Goal: Check status: Check status

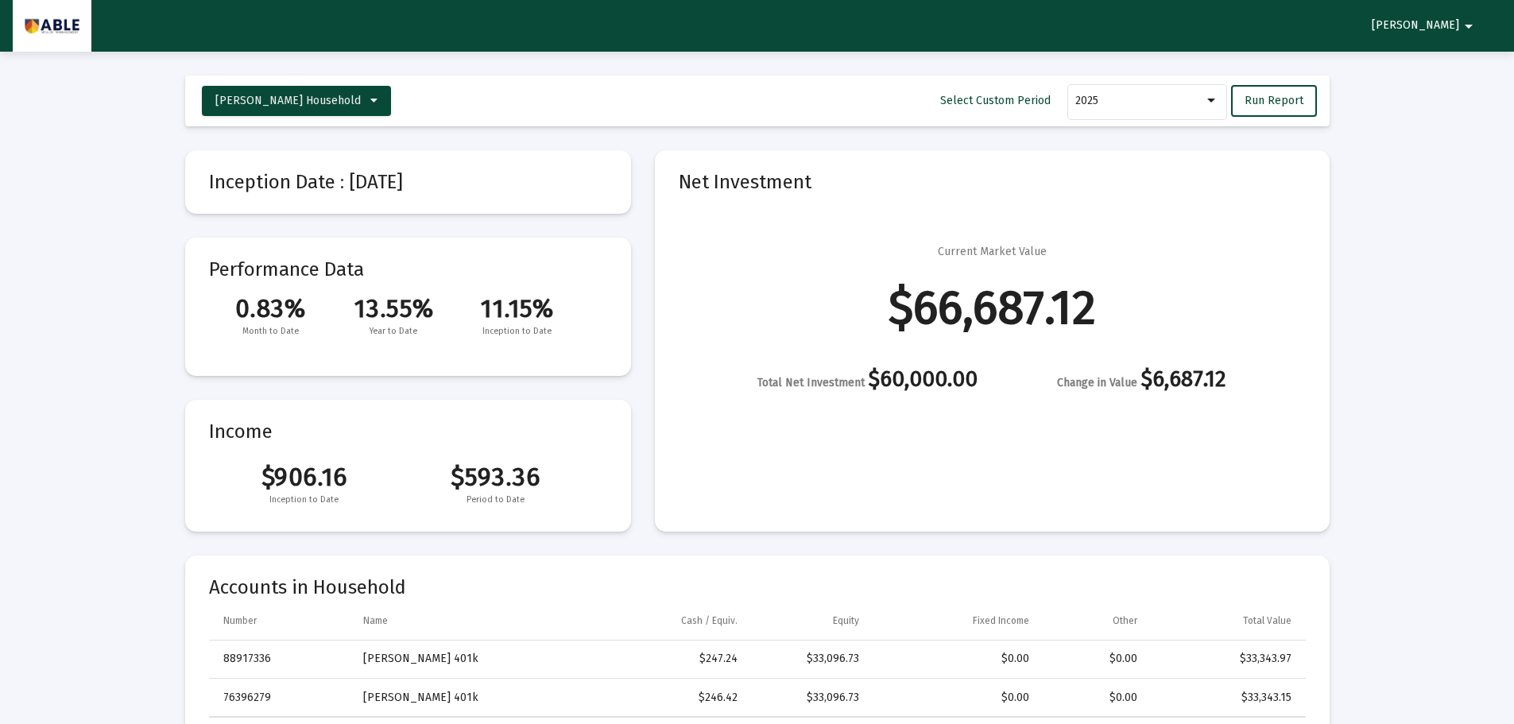
select select "View all"
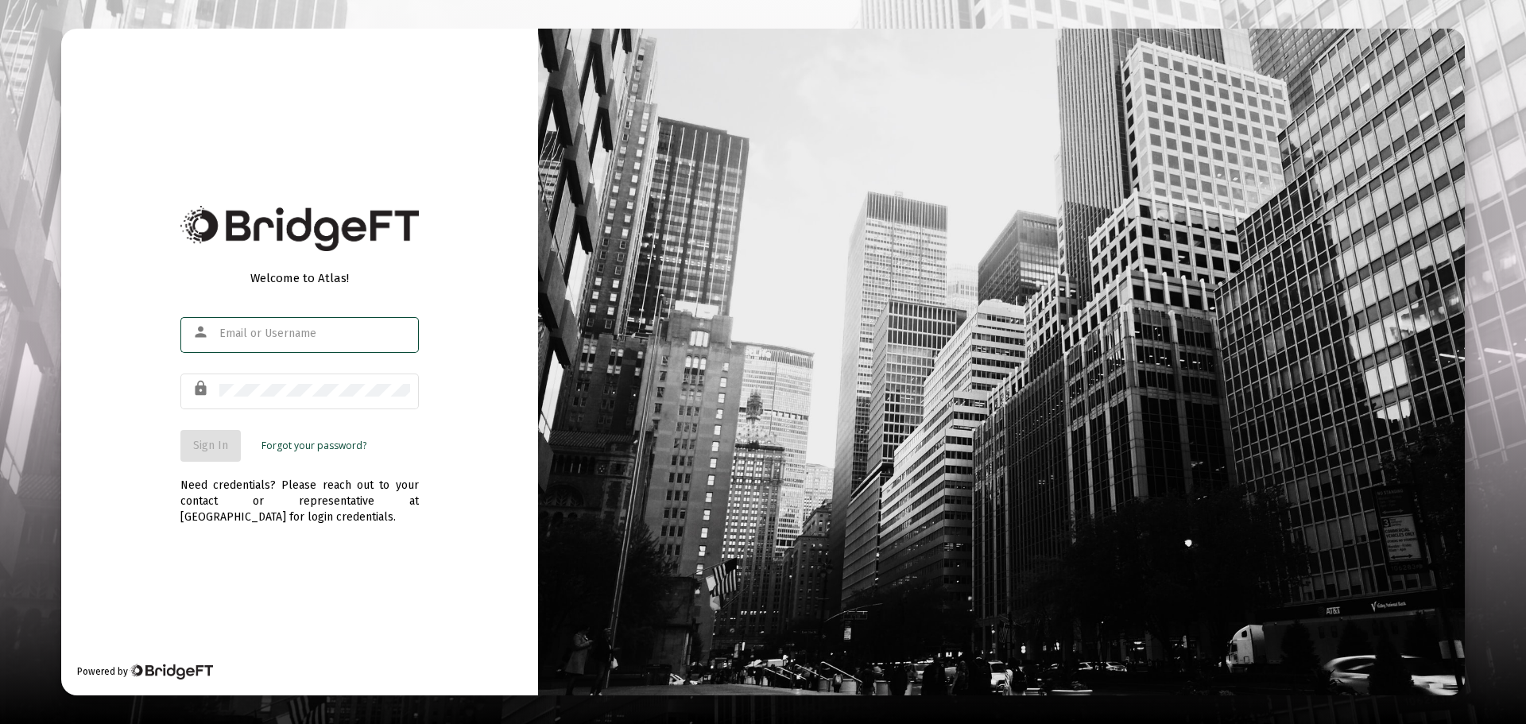
type input "yehuda@globalutilitiescorp.com"
click at [308, 320] on div "yehuda@globalutilitiescorp.com" at bounding box center [314, 333] width 191 height 39
click at [220, 439] on span "Sign In" at bounding box center [210, 446] width 35 height 14
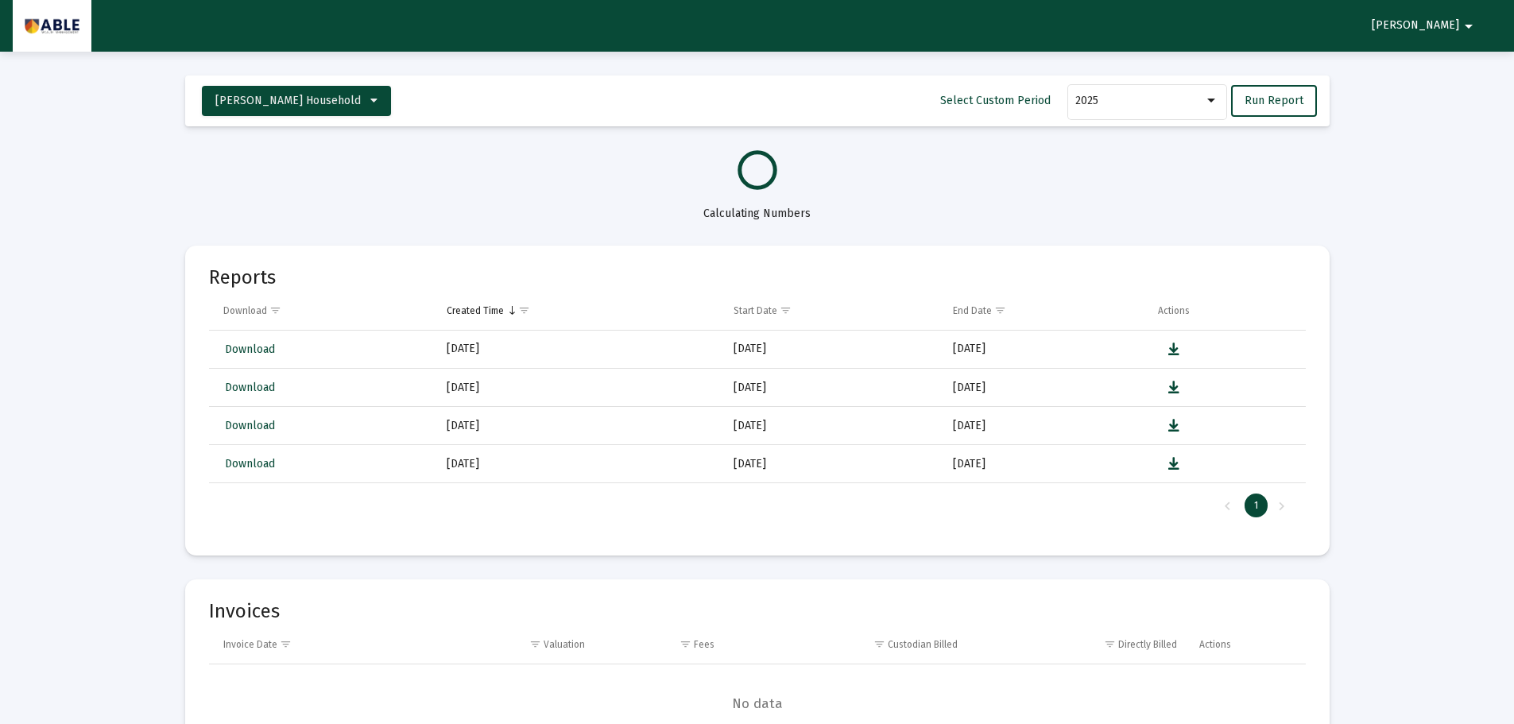
select select "View all"
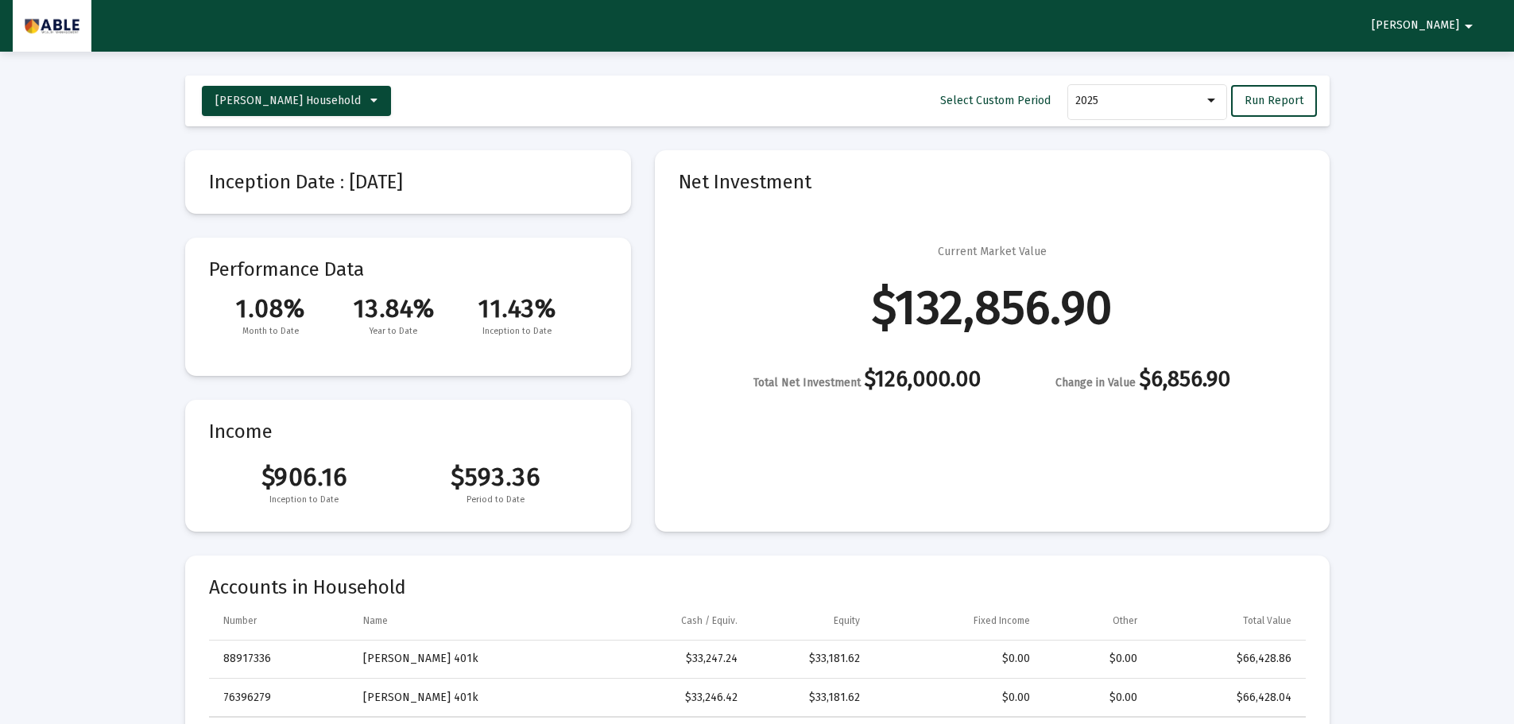
click at [1059, 316] on div "$132,856.90" at bounding box center [992, 308] width 240 height 16
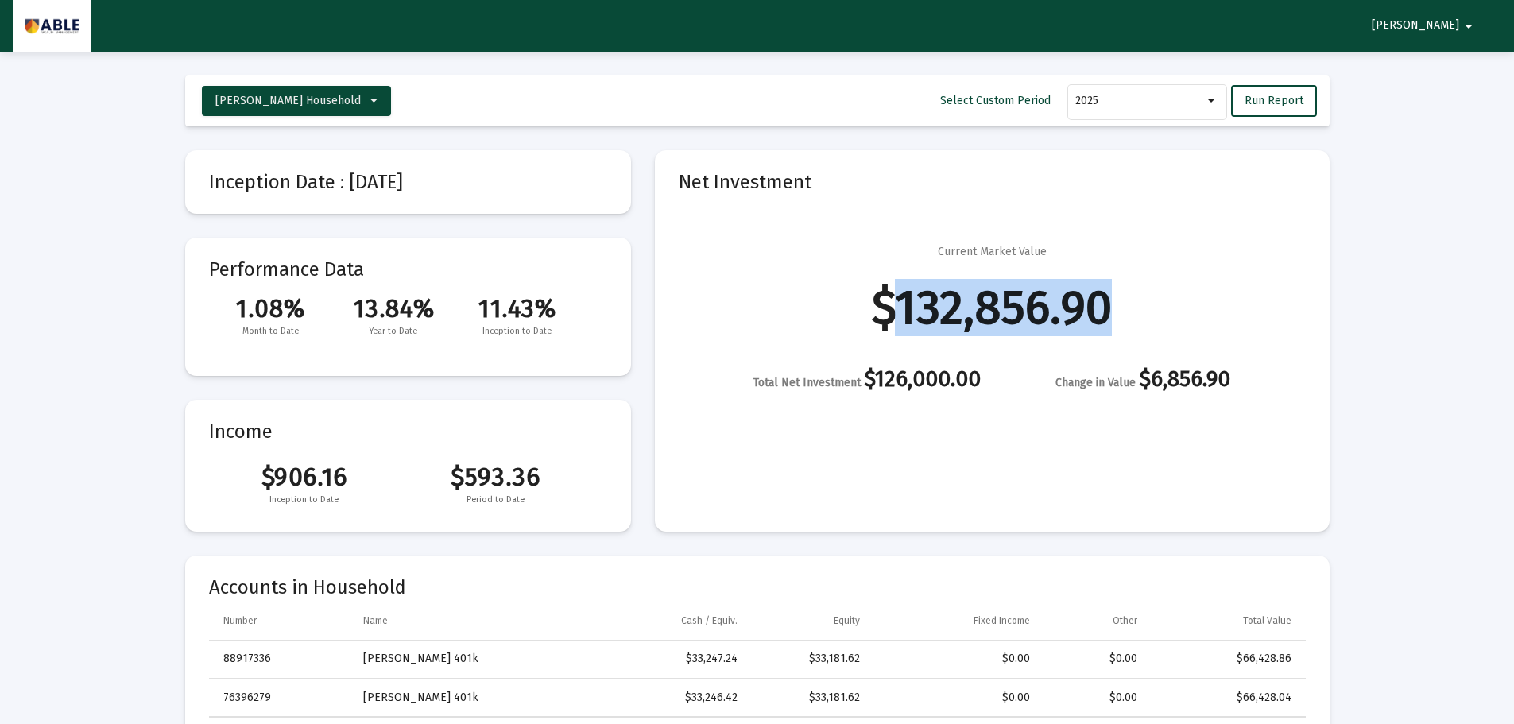
click at [1059, 316] on div "$132,856.90" at bounding box center [992, 308] width 240 height 16
click at [941, 300] on div "$132,856.90" at bounding box center [992, 308] width 240 height 16
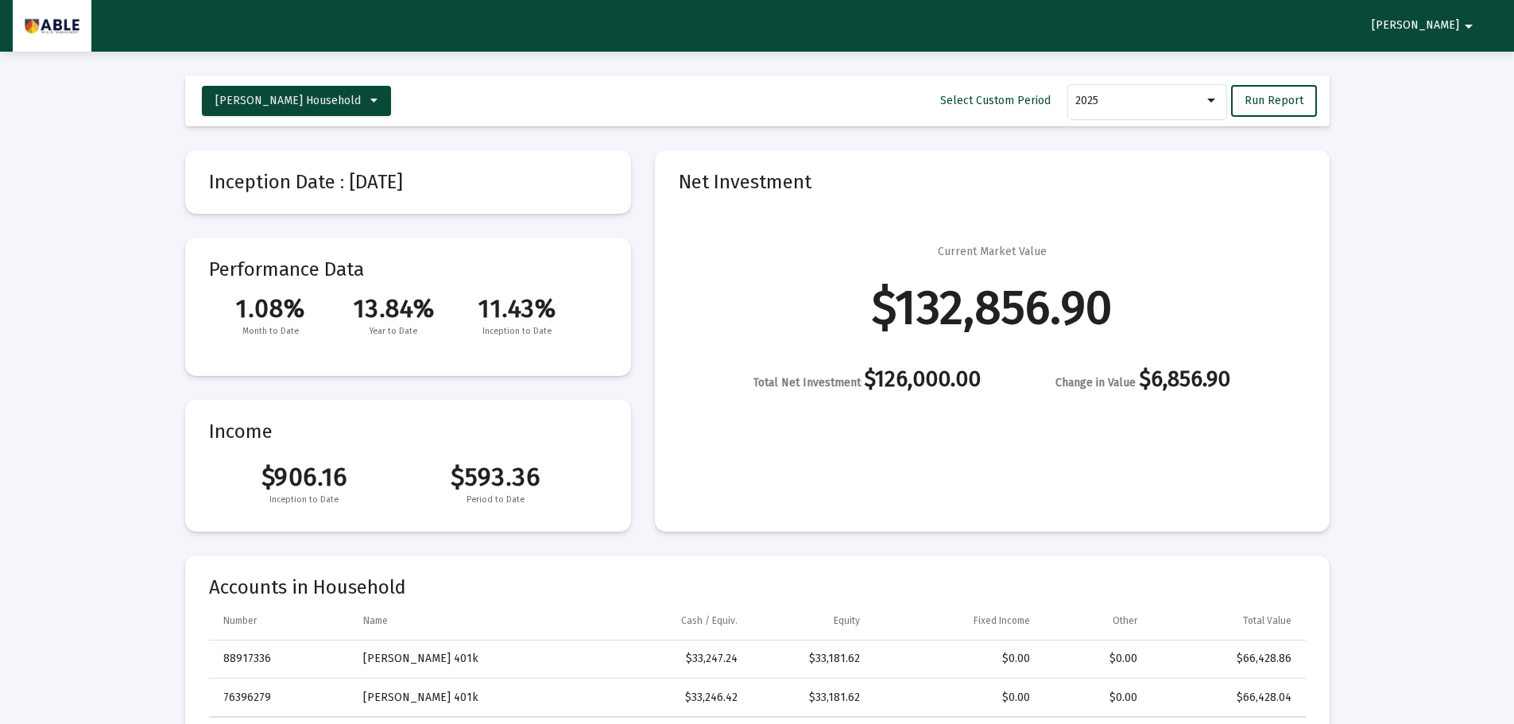
click at [1121, 302] on div "Current Market Value $132,856.90 Total Net Investment $126,000.00 Change in Val…" at bounding box center [992, 317] width 627 height 147
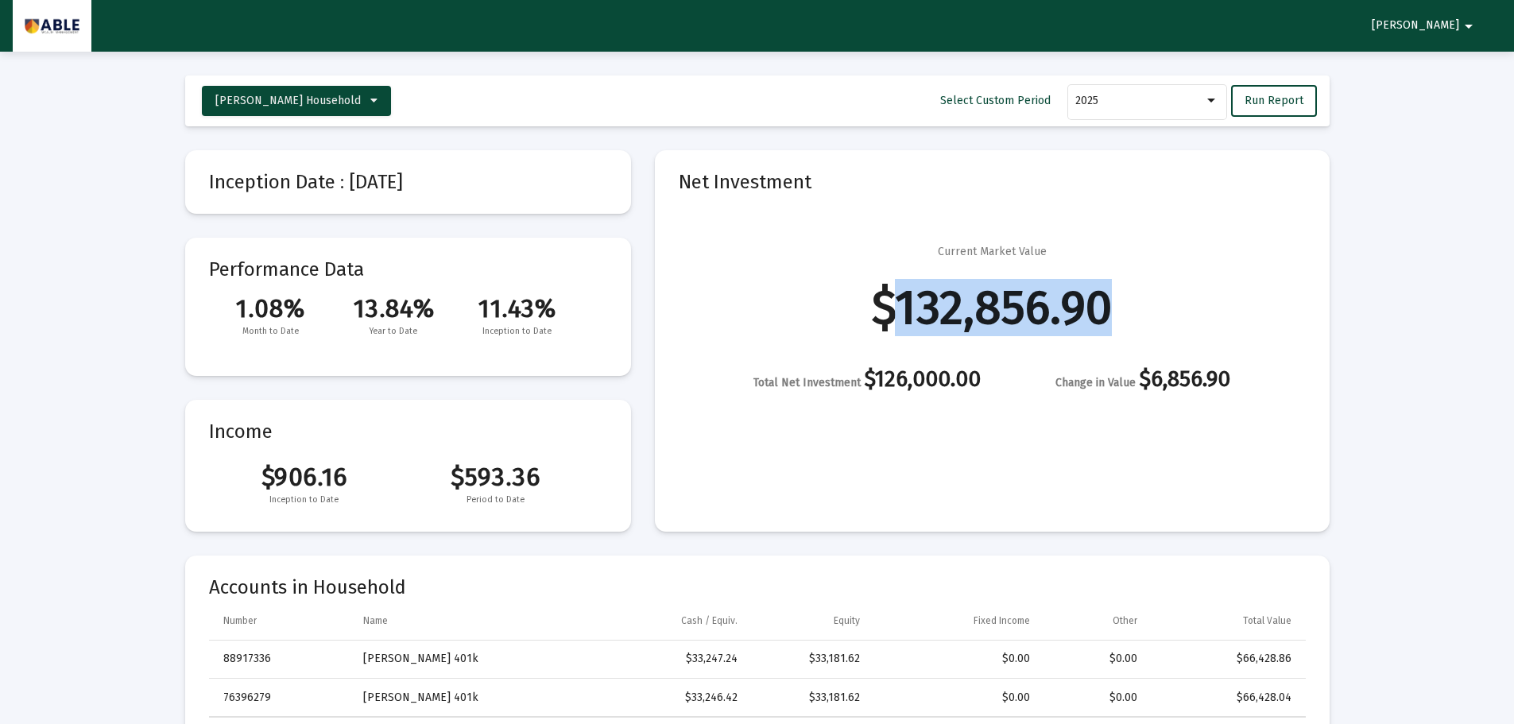
click at [1121, 302] on div "Current Market Value $132,856.90 Total Net Investment $126,000.00 Change in Val…" at bounding box center [992, 317] width 627 height 147
click at [1089, 316] on div "$132,856.90" at bounding box center [992, 308] width 240 height 16
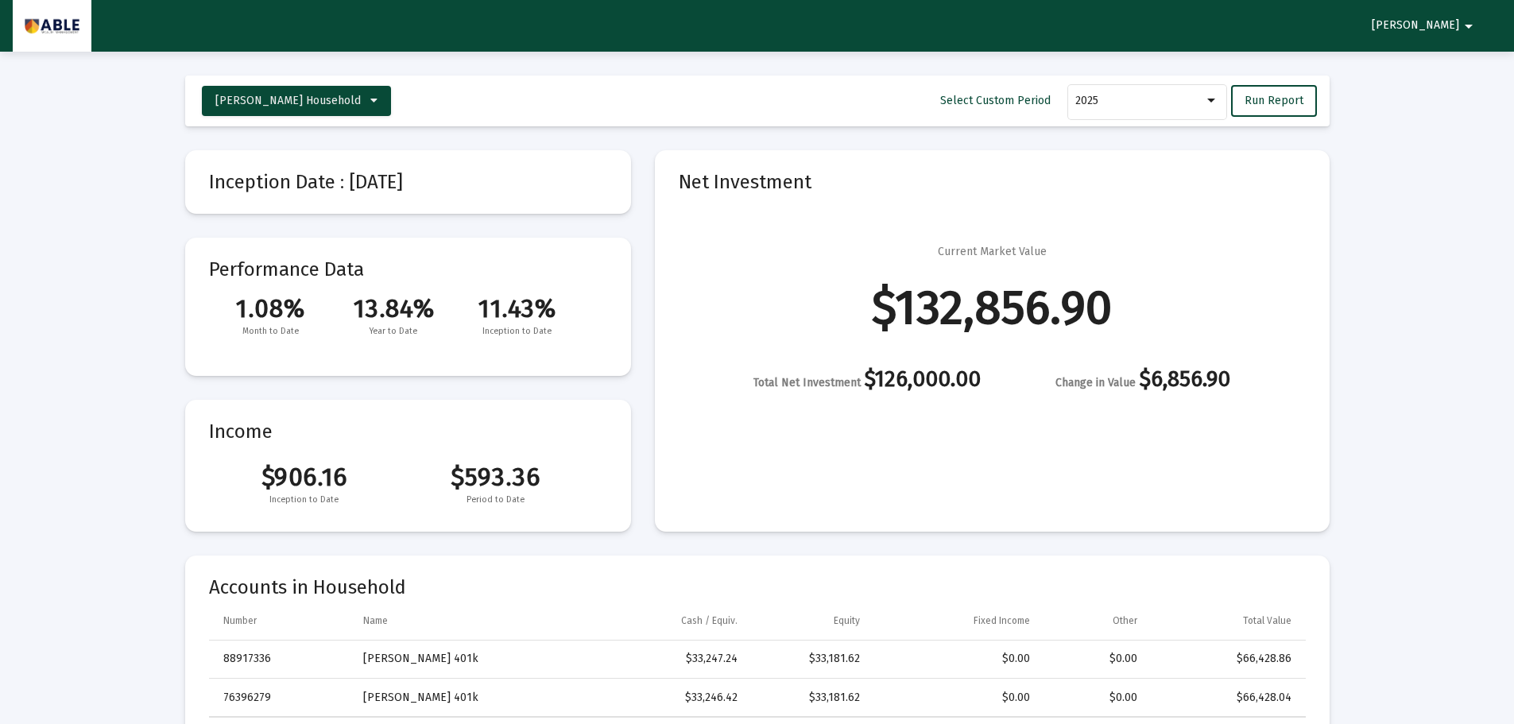
click at [772, 273] on div "Current Market Value $132,856.90 Total Net Investment $126,000.00 Change in Val…" at bounding box center [992, 317] width 627 height 147
click at [1049, 300] on div "$132,856.90" at bounding box center [992, 308] width 240 height 16
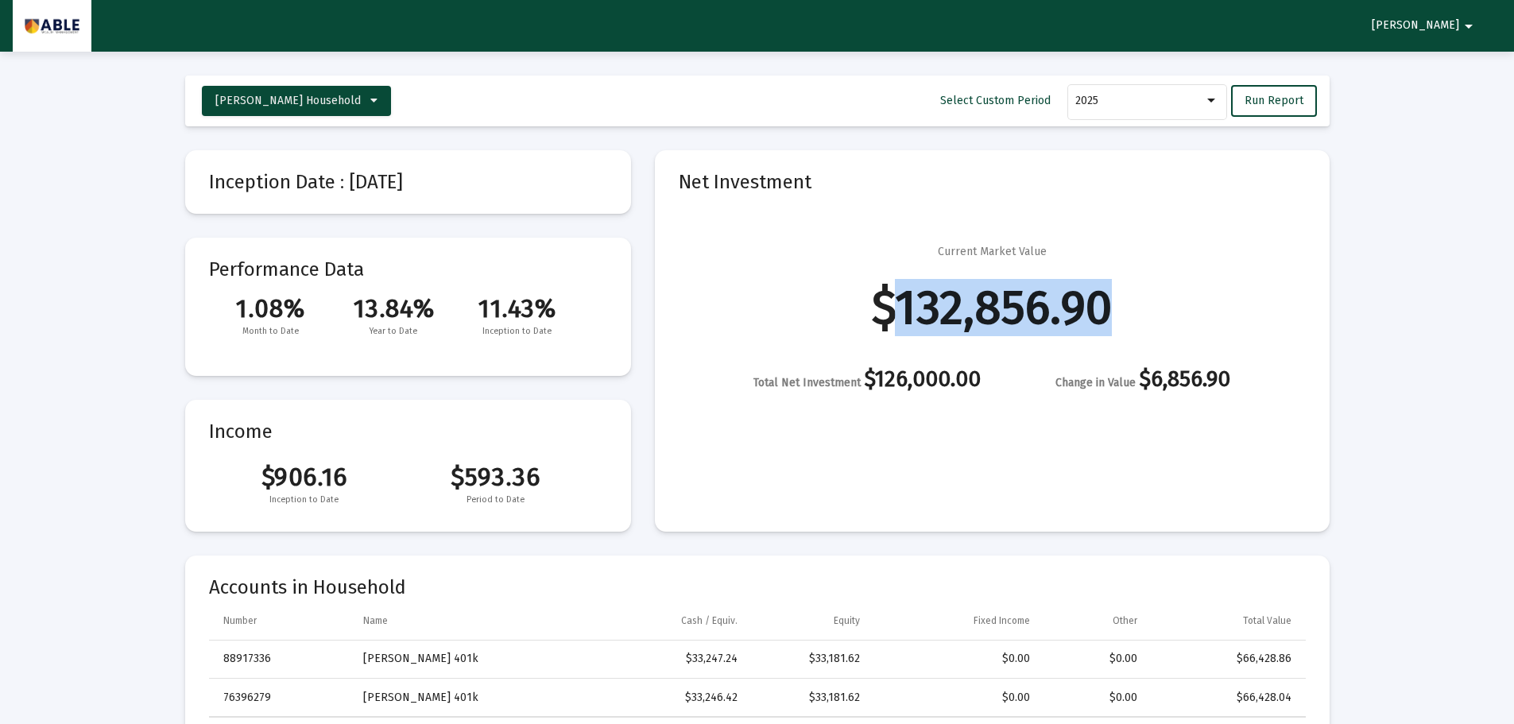
click at [1049, 300] on div "$132,856.90" at bounding box center [992, 308] width 240 height 16
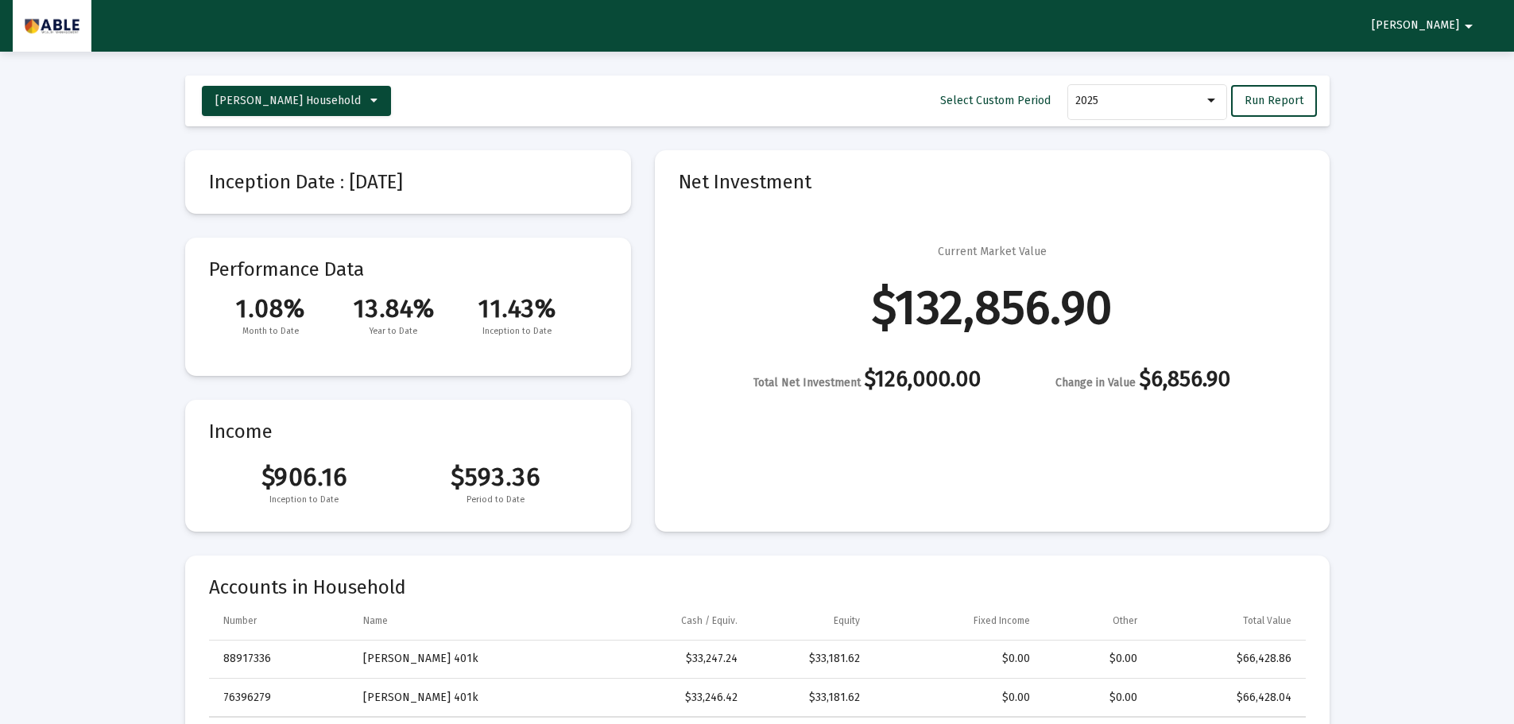
drag, startPoint x: 1173, startPoint y: 347, endPoint x: 1181, endPoint y: 349, distance: 8.1
click at [1174, 347] on div "Current Market Value $132,856.90 Total Net Investment $126,000.00 Change in Val…" at bounding box center [992, 317] width 627 height 147
click at [1147, 439] on mat-card "Net Investment Current Market Value $132,856.90 Total Net Investment $126,000.0…" at bounding box center [992, 341] width 675 height 382
click at [961, 386] on div "Total Net Investment $126,000.00" at bounding box center [867, 381] width 227 height 20
click at [961, 384] on div "Total Net Investment $126,000.00" at bounding box center [867, 381] width 227 height 20
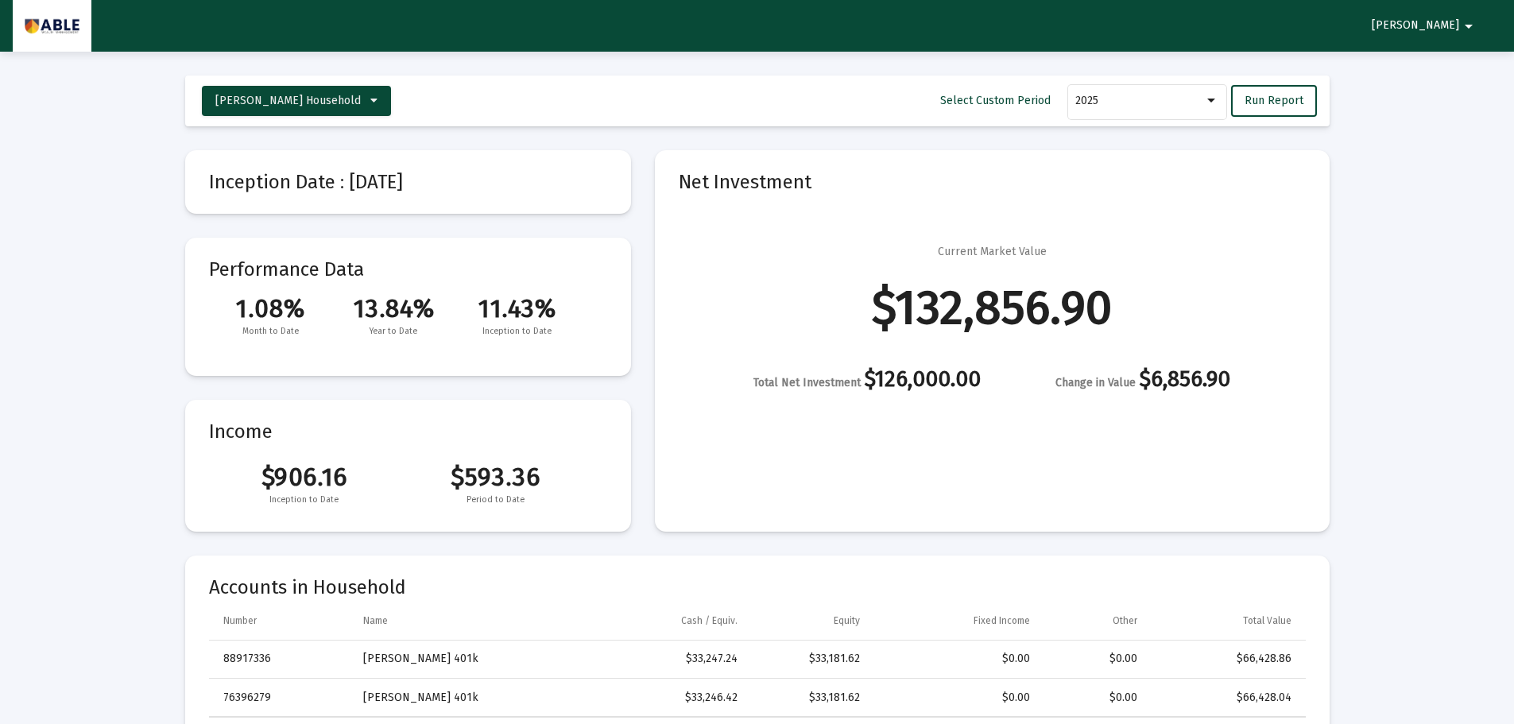
click at [961, 384] on div "Total Net Investment $126,000.00" at bounding box center [867, 381] width 227 height 20
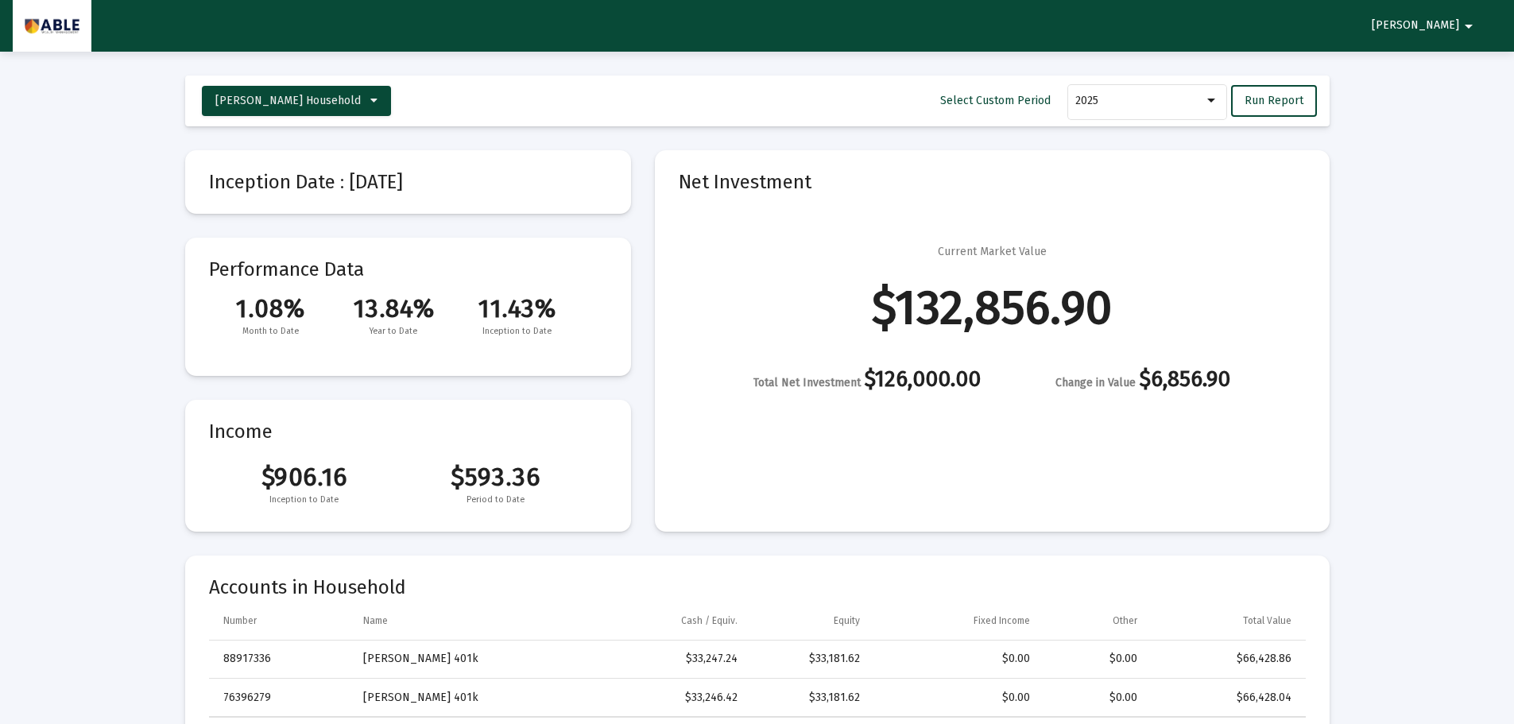
click at [863, 434] on mat-card "Net Investment Current Market Value $132,856.90 Total Net Investment $126,000.0…" at bounding box center [992, 341] width 675 height 382
click at [929, 371] on div "Total Net Investment $126,000.00" at bounding box center [867, 381] width 227 height 20
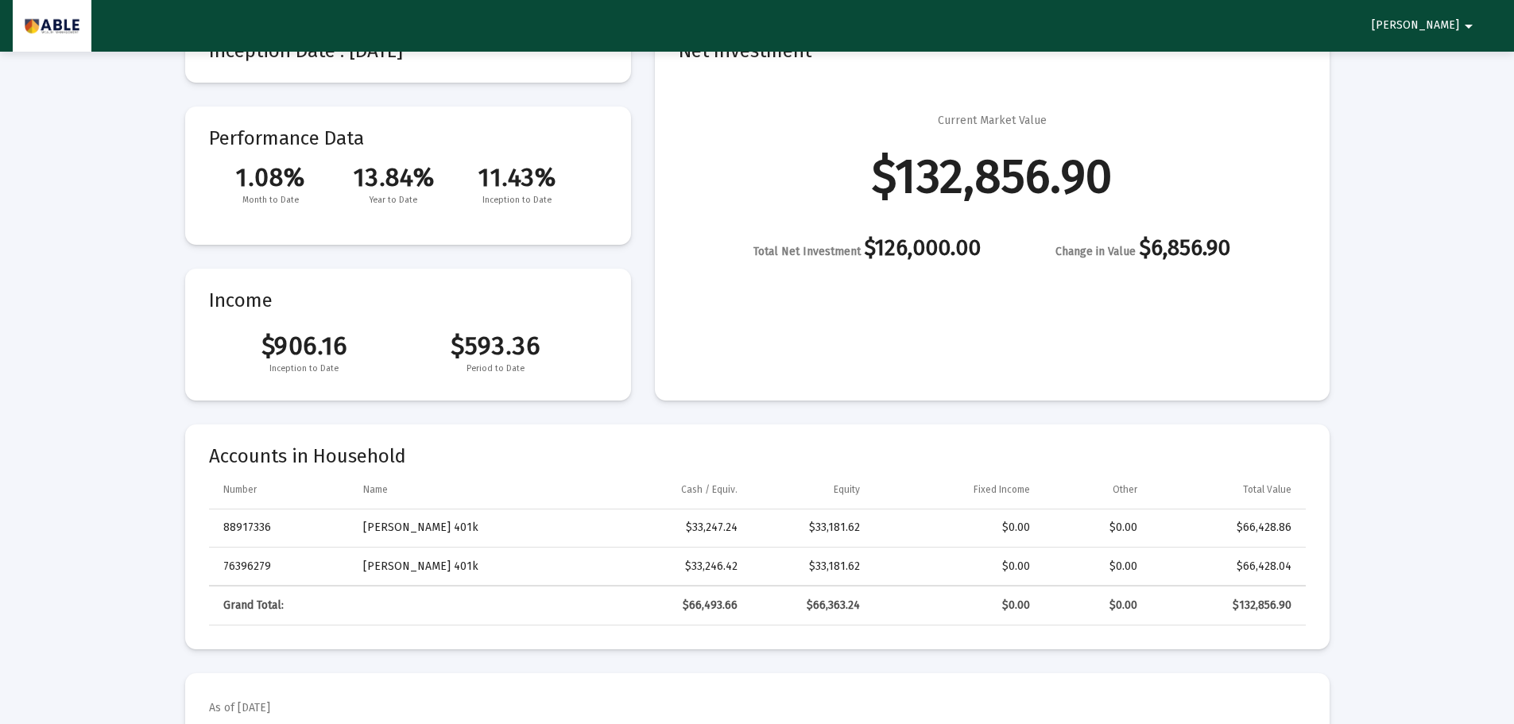
scroll to position [318, 0]
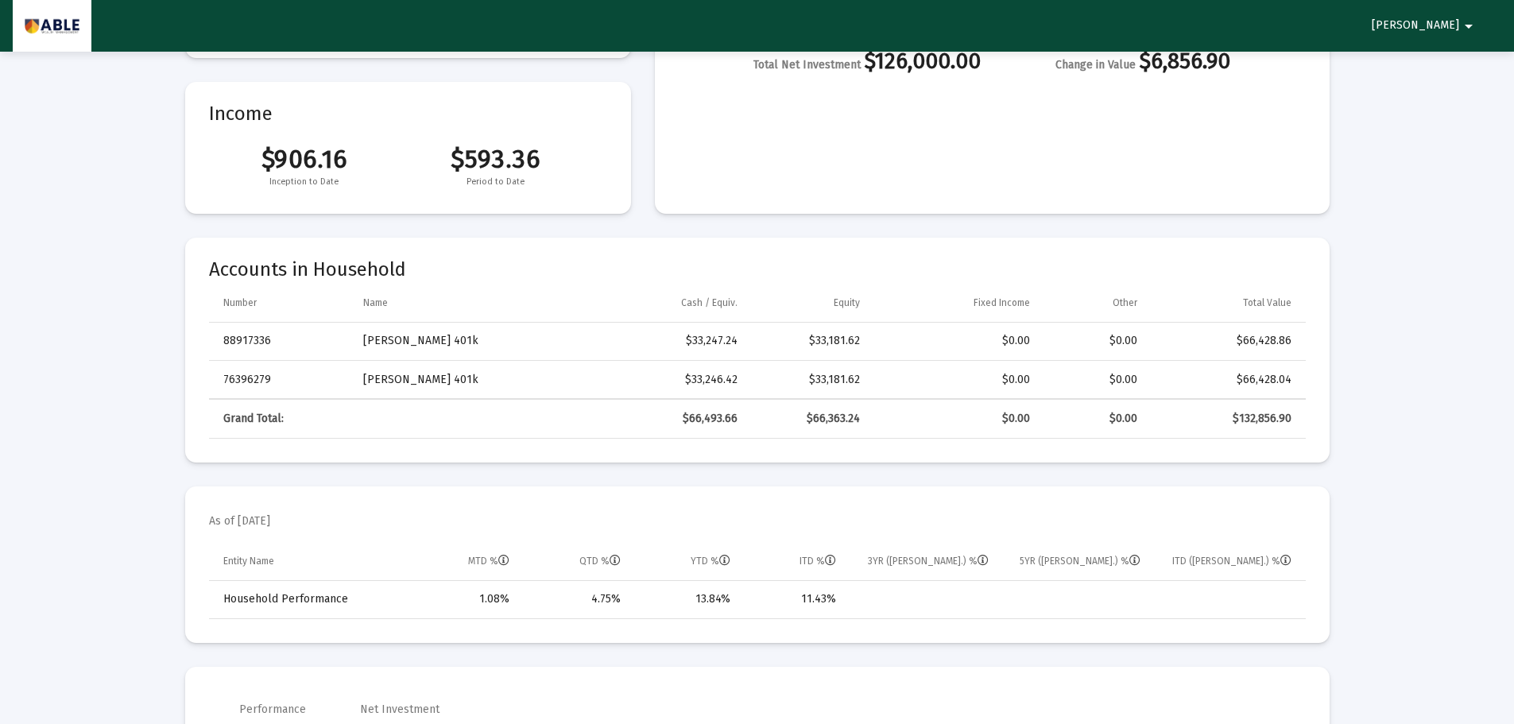
click at [416, 379] on td "[PERSON_NAME] 401k" at bounding box center [466, 380] width 228 height 38
click at [1219, 422] on div "$132,856.90" at bounding box center [1226, 419] width 132 height 16
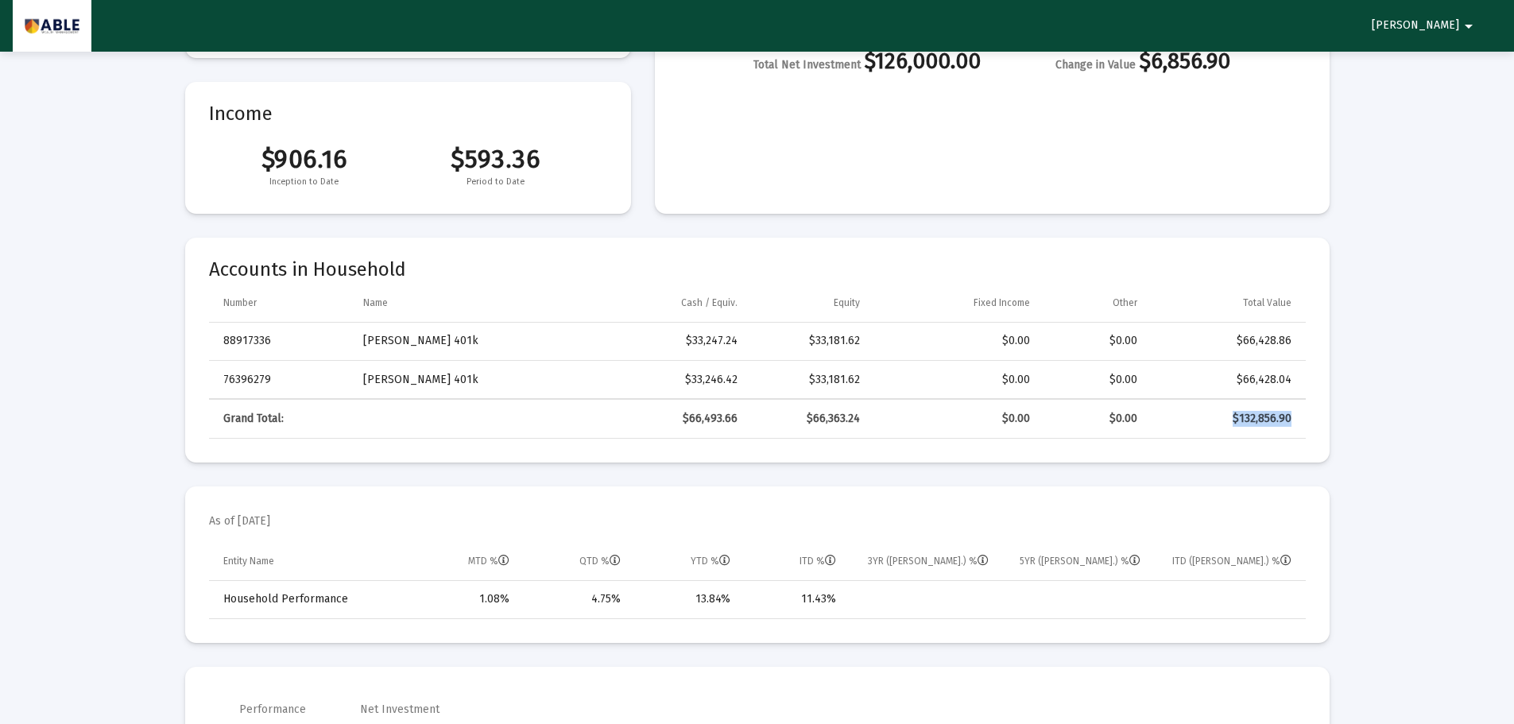
click at [1219, 422] on div "$132,856.90" at bounding box center [1226, 419] width 132 height 16
click at [498, 382] on td "[PERSON_NAME] 401k" at bounding box center [466, 380] width 228 height 38
click at [323, 568] on td "Entity Name" at bounding box center [309, 561] width 200 height 38
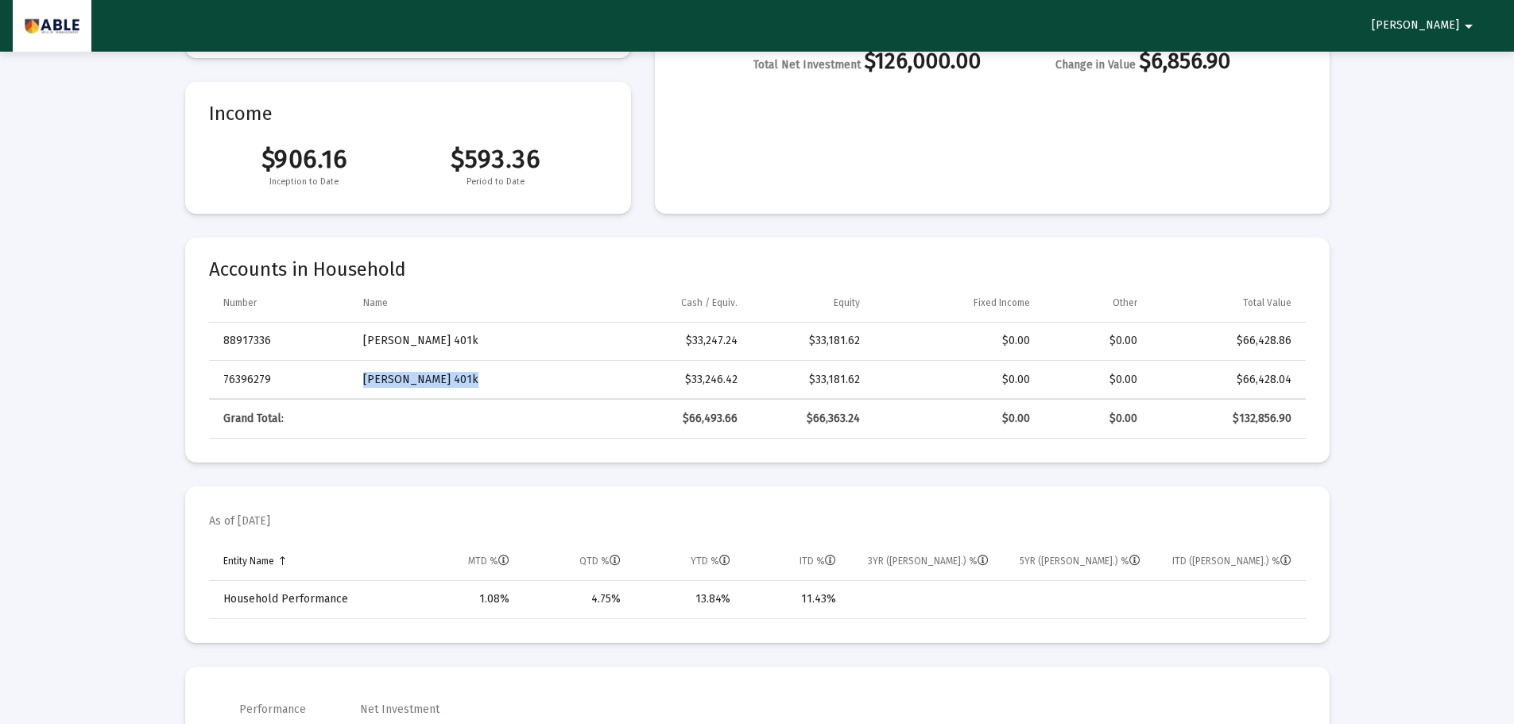
click at [323, 568] on td "Entity Name" at bounding box center [309, 561] width 200 height 38
click at [446, 404] on td "Data grid" at bounding box center [466, 419] width 228 height 38
click at [446, 403] on td "Data grid" at bounding box center [466, 419] width 228 height 38
click at [423, 355] on td "[PERSON_NAME] 401k" at bounding box center [466, 342] width 228 height 38
click at [422, 354] on td "[PERSON_NAME] 401k" at bounding box center [466, 342] width 228 height 38
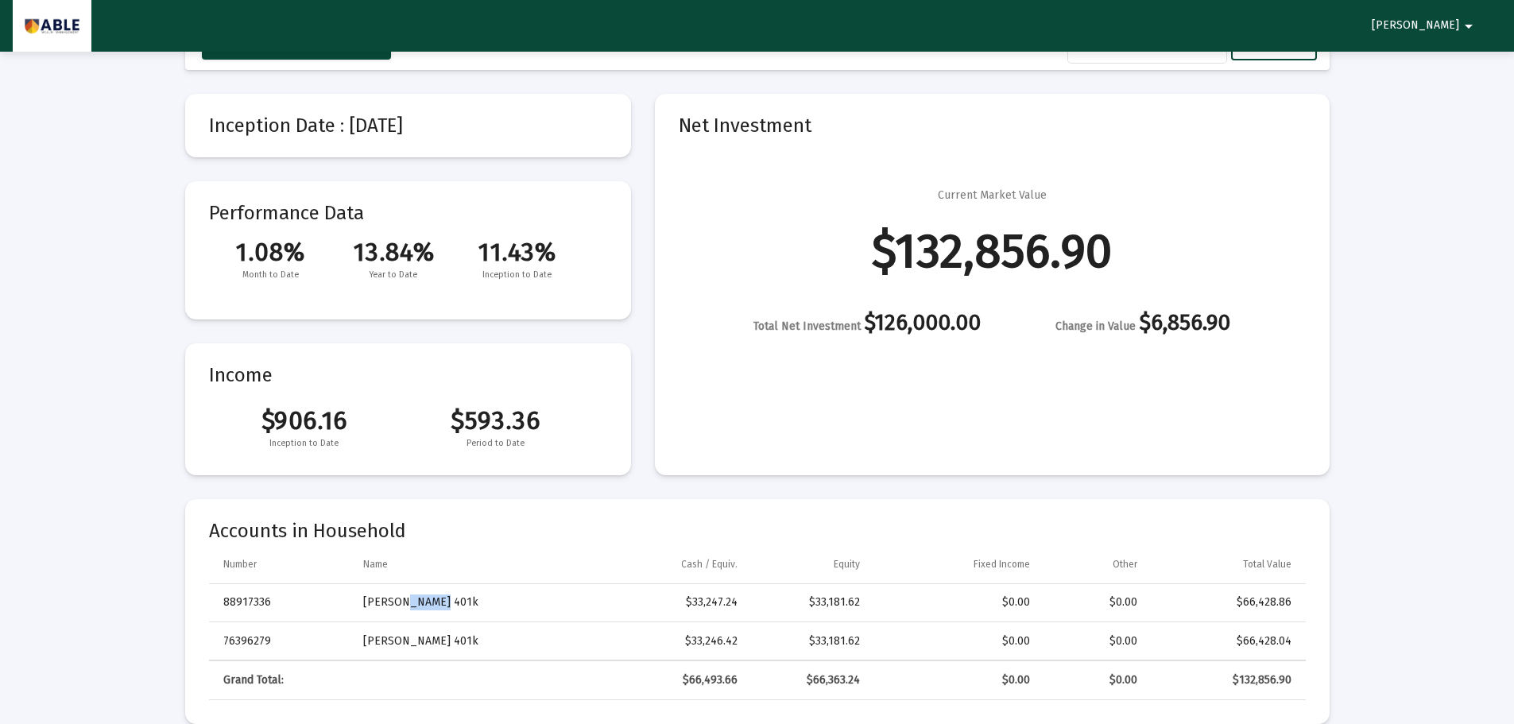
scroll to position [0, 0]
